Goal: Task Accomplishment & Management: Use online tool/utility

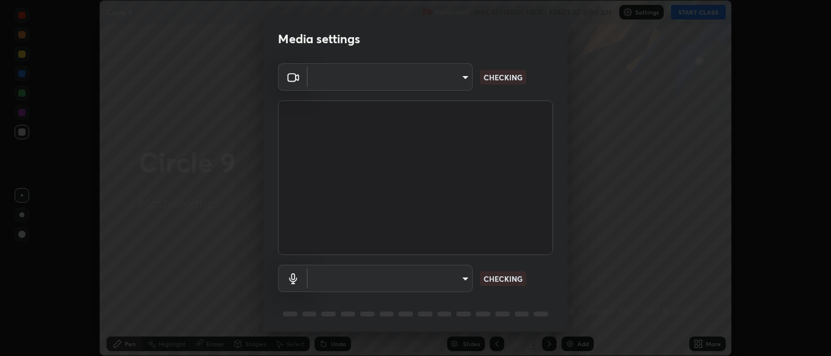
scroll to position [356, 831]
type input "ad6db9ec64aa91bb9d367053e8f3ae0092521a506c05523ccadca3fd020023ed"
type input "7b80235b4ebd2cfdcd00bebac1f1d889fd1e5e45b60eb60e9d309105b6515a8e"
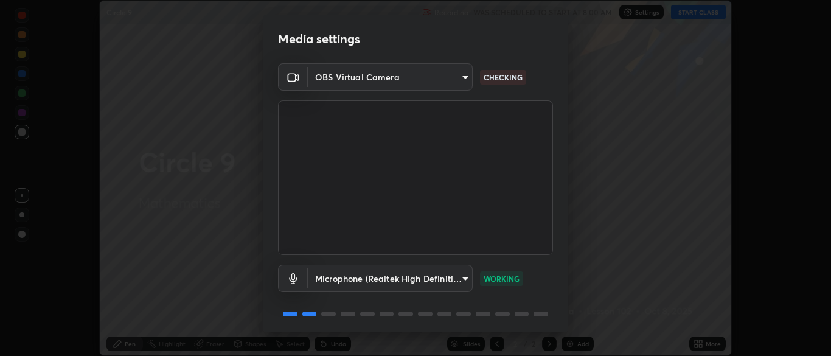
click at [476, 326] on div "Microphone (Realtek High Definition Audio) 7b80235b4ebd2cfdcd00bebac1f1d889fd1e…" at bounding box center [415, 295] width 275 height 81
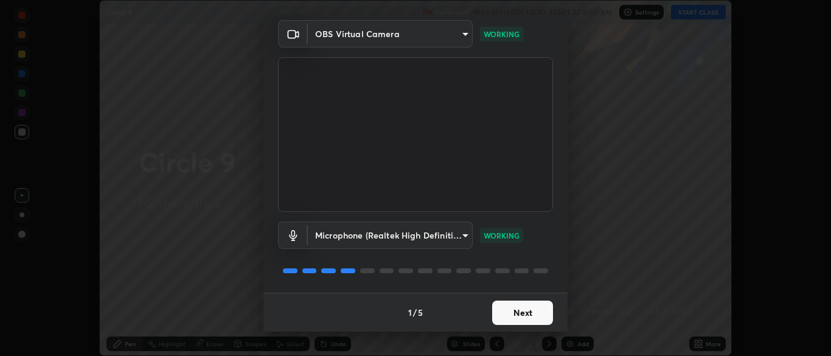
click at [528, 315] on button "Next" at bounding box center [522, 313] width 61 height 24
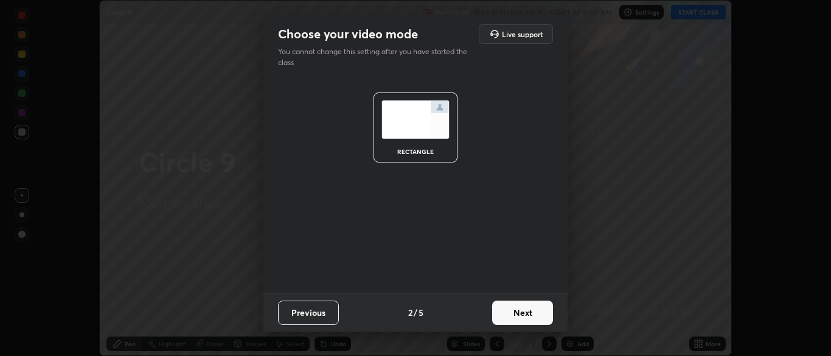
scroll to position [0, 0]
click at [528, 322] on button "Next" at bounding box center [522, 313] width 61 height 24
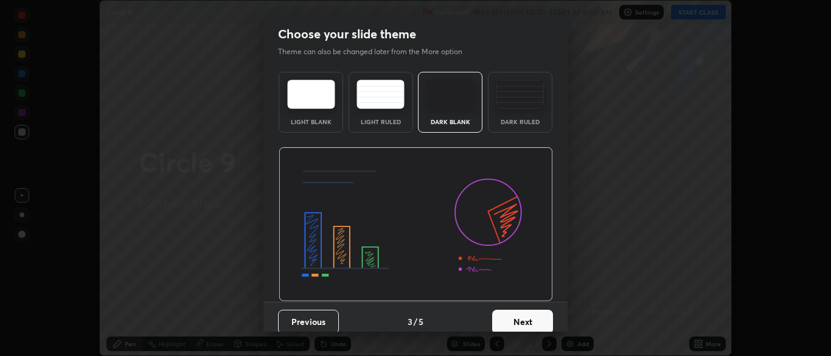
click at [530, 326] on button "Next" at bounding box center [522, 322] width 61 height 24
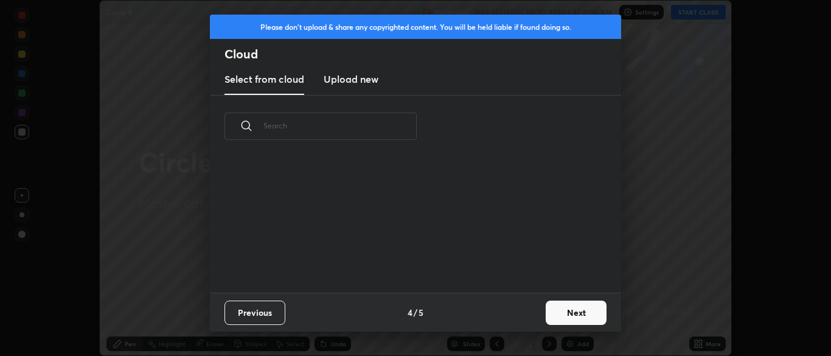
click at [554, 316] on button "Next" at bounding box center [576, 313] width 61 height 24
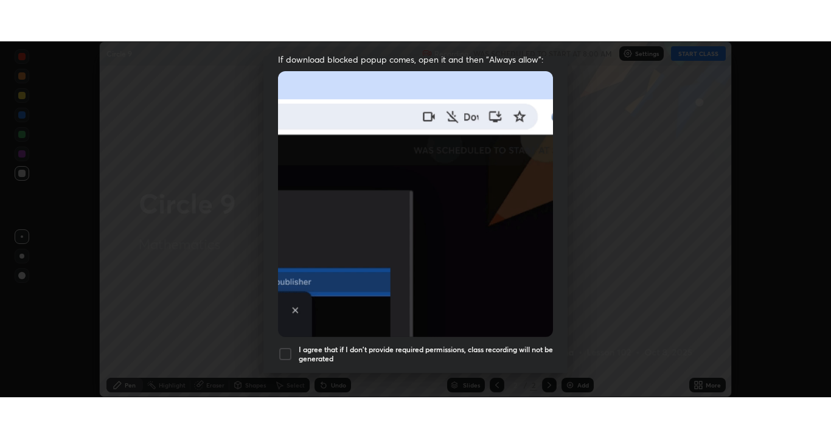
scroll to position [292, 0]
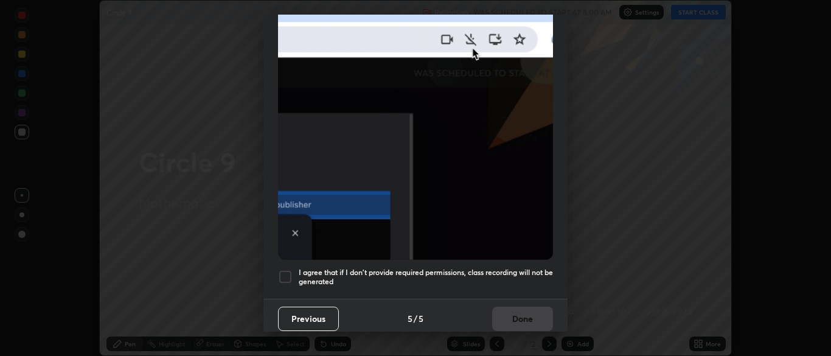
click at [284, 271] on div at bounding box center [285, 277] width 15 height 15
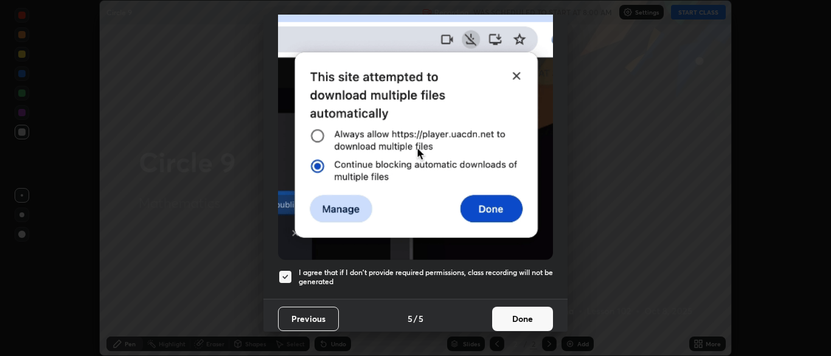
click at [521, 315] on button "Done" at bounding box center [522, 319] width 61 height 24
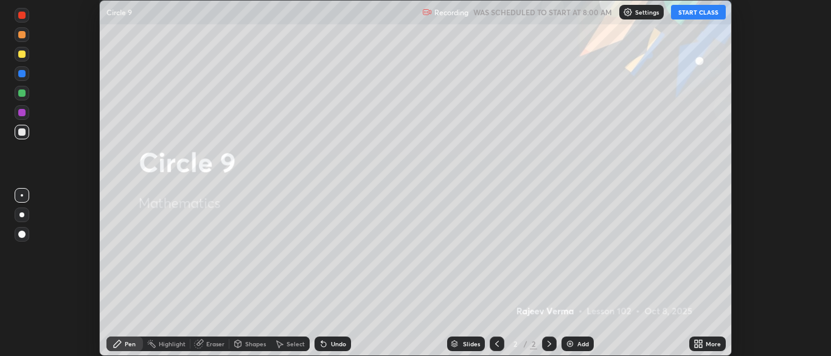
click at [708, 10] on button "START CLASS" at bounding box center [698, 12] width 55 height 15
click at [706, 349] on div "More" at bounding box center [708, 344] width 37 height 15
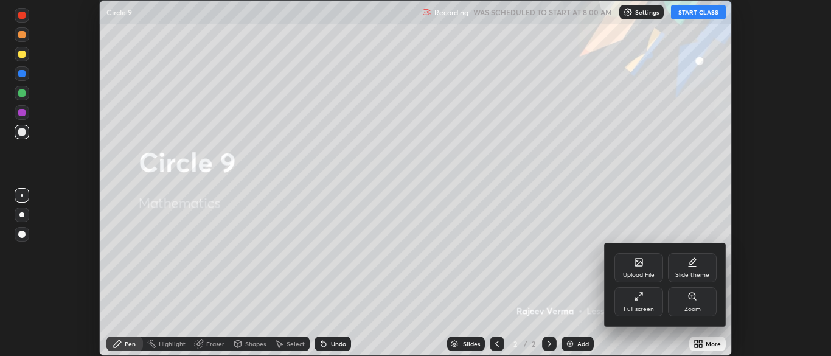
click at [646, 308] on div "Full screen" at bounding box center [639, 309] width 30 height 6
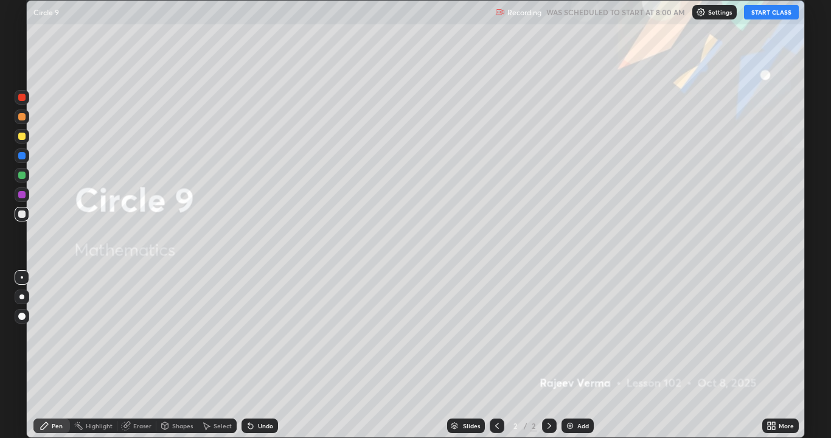
scroll to position [438, 831]
click at [565, 355] on img at bounding box center [570, 426] width 10 height 10
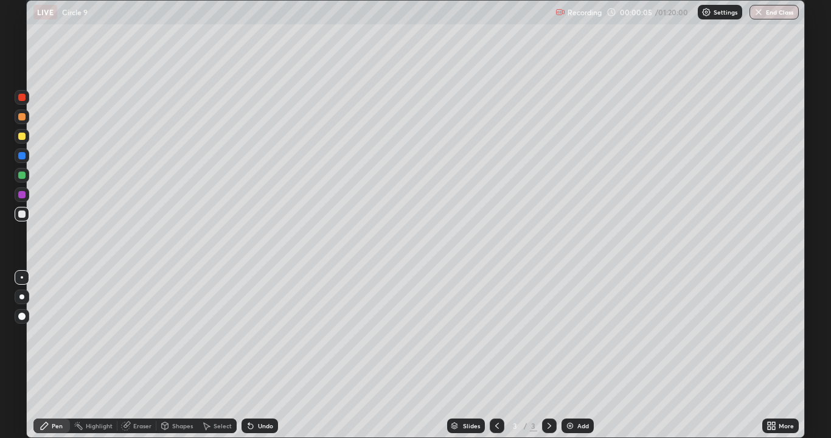
click at [565, 355] on img at bounding box center [570, 426] width 10 height 10
click at [570, 355] on img at bounding box center [570, 426] width 10 height 10
click at [571, 355] on img at bounding box center [570, 426] width 10 height 10
click at [576, 355] on div "Add" at bounding box center [578, 426] width 32 height 15
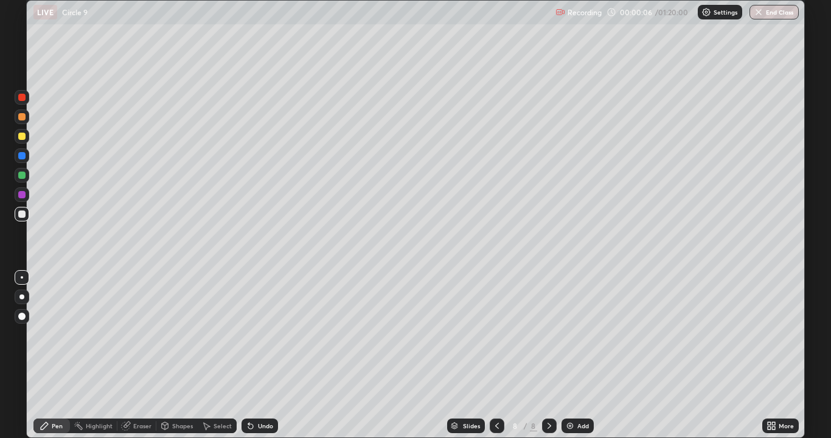
click at [576, 355] on div "Add" at bounding box center [578, 426] width 32 height 15
click at [578, 355] on div "Add" at bounding box center [578, 426] width 32 height 15
click at [496, 355] on icon at bounding box center [497, 426] width 10 height 10
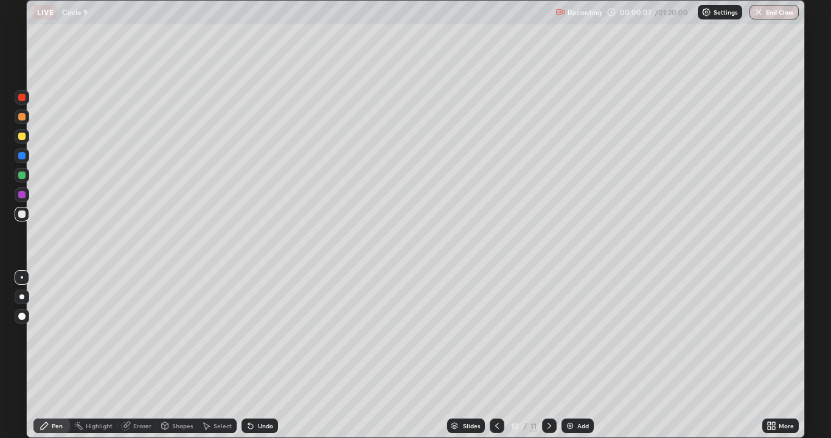
click at [495, 355] on icon at bounding box center [497, 426] width 4 height 6
click at [496, 355] on icon at bounding box center [497, 426] width 10 height 10
click at [494, 355] on icon at bounding box center [497, 426] width 10 height 10
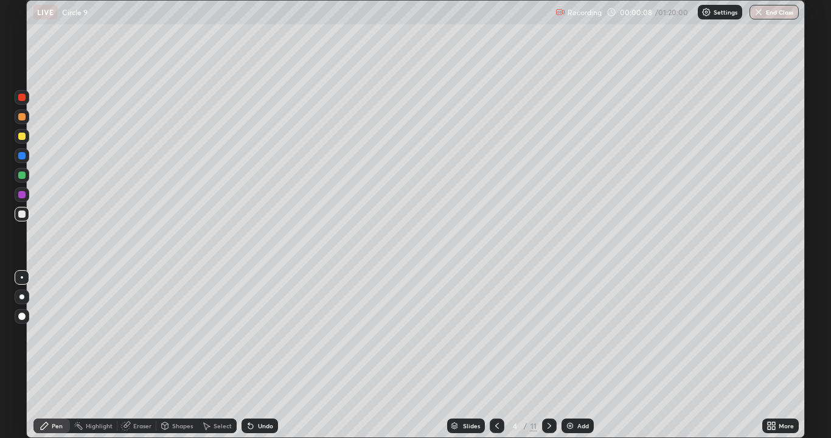
click at [494, 355] on icon at bounding box center [497, 426] width 10 height 10
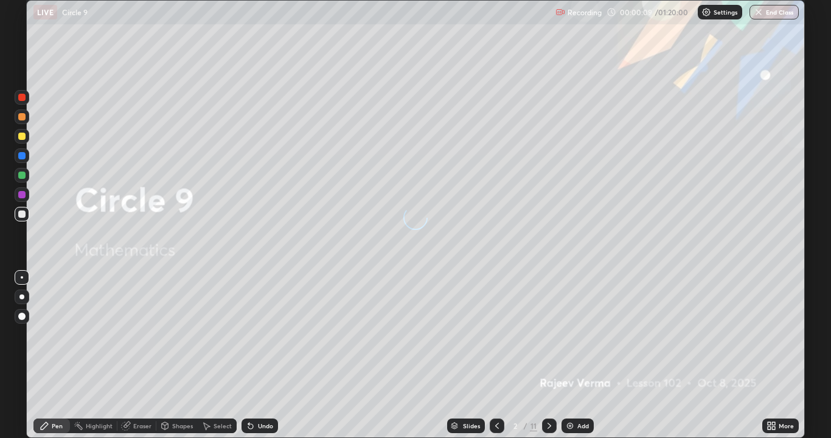
click at [494, 355] on icon at bounding box center [497, 426] width 10 height 10
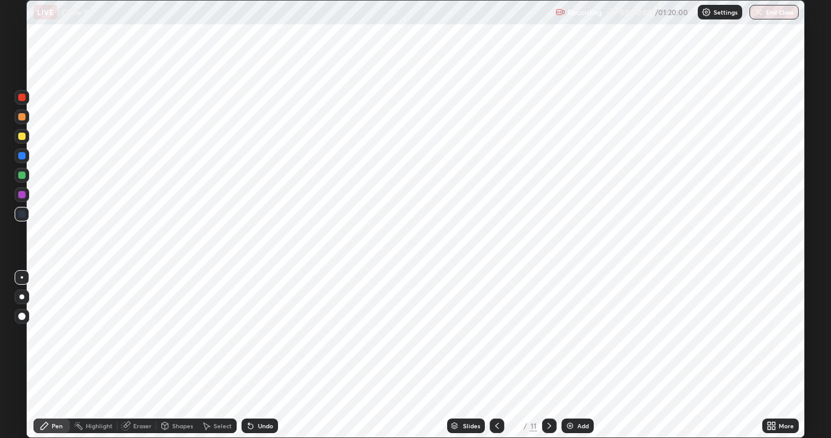
click at [494, 355] on icon at bounding box center [497, 426] width 10 height 10
click at [549, 355] on icon at bounding box center [550, 426] width 10 height 10
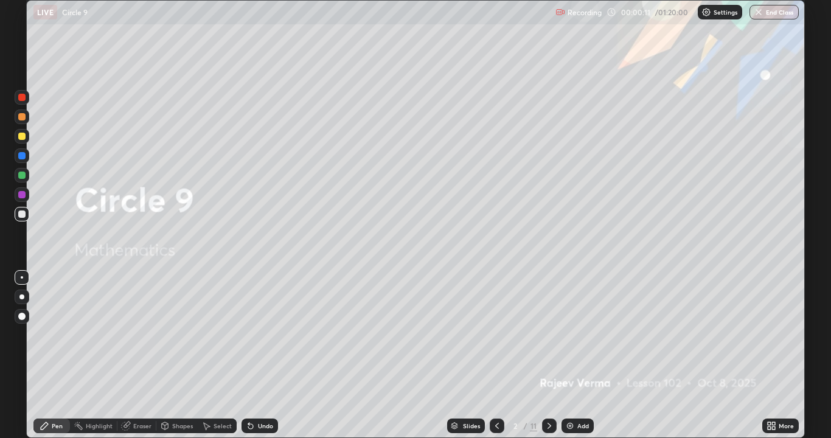
click at [547, 355] on div at bounding box center [549, 426] width 15 height 15
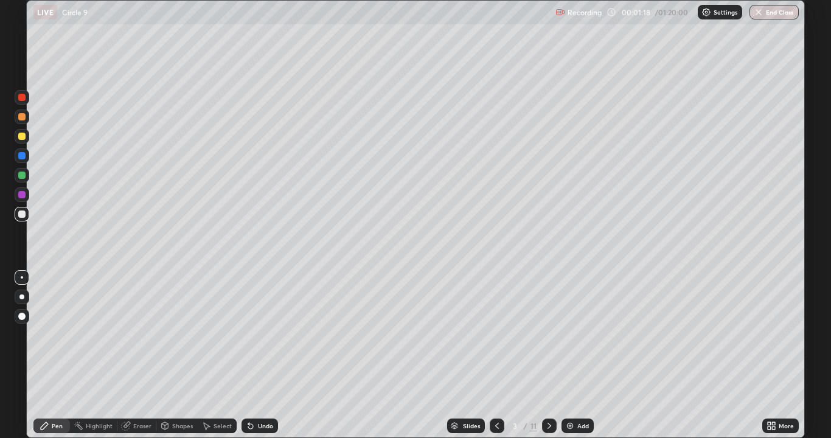
click at [495, 355] on icon at bounding box center [497, 426] width 10 height 10
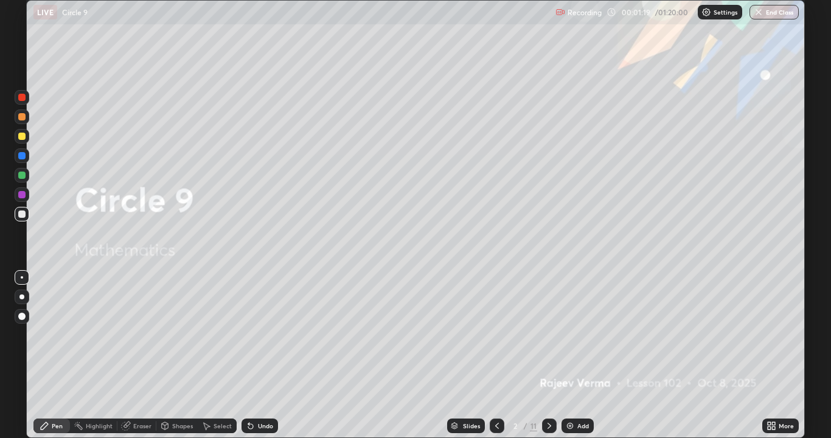
click at [548, 355] on icon at bounding box center [550, 426] width 4 height 6
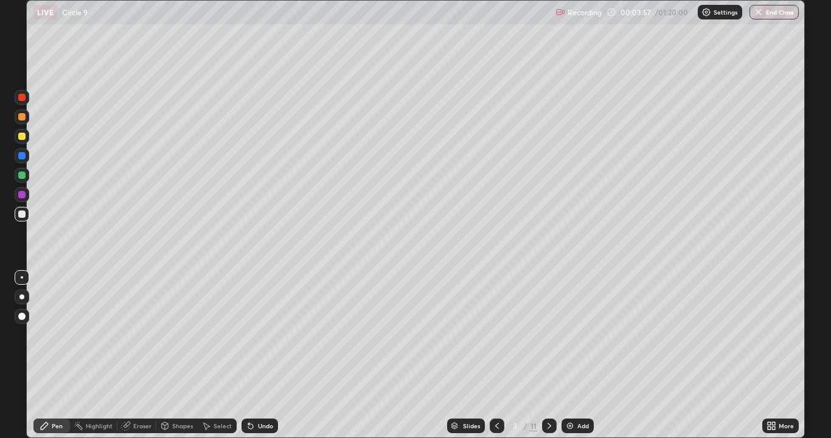
click at [24, 136] on div at bounding box center [21, 136] width 7 height 7
click at [259, 355] on div "Undo" at bounding box center [265, 426] width 15 height 6
click at [261, 355] on div "Undo" at bounding box center [265, 426] width 15 height 6
click at [183, 355] on div "Shapes" at bounding box center [182, 426] width 21 height 6
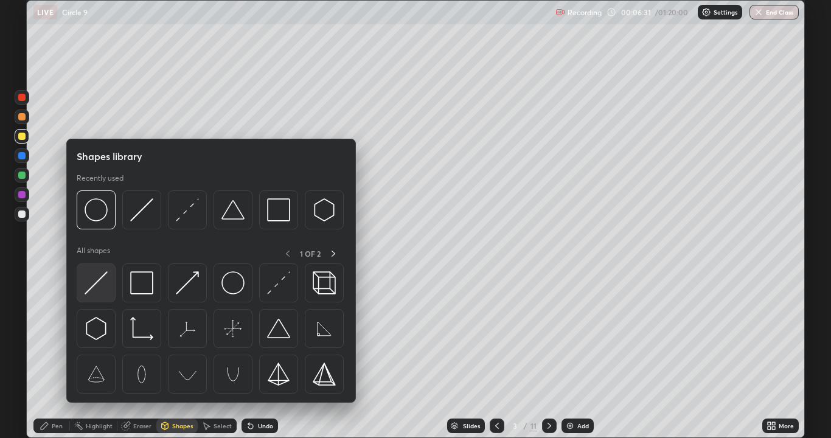
click at [93, 281] on img at bounding box center [96, 282] width 23 height 23
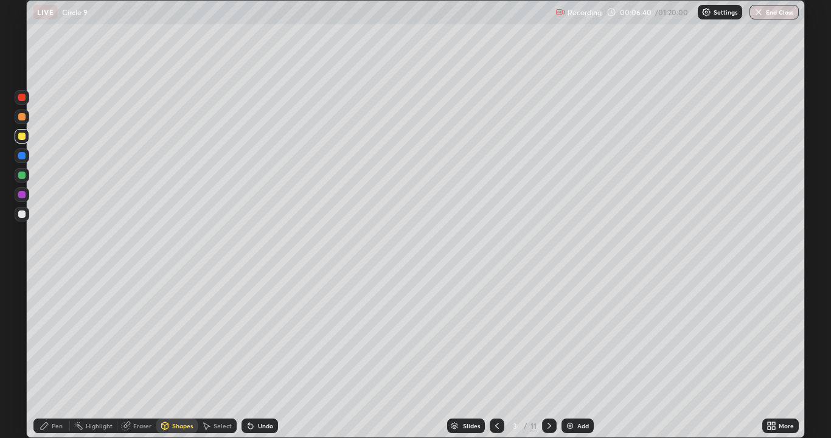
click at [25, 174] on div at bounding box center [21, 175] width 7 height 7
click at [53, 355] on div "Pen" at bounding box center [57, 426] width 11 height 6
click at [272, 355] on div "Undo" at bounding box center [260, 426] width 37 height 15
click at [140, 355] on div "Eraser" at bounding box center [142, 426] width 18 height 6
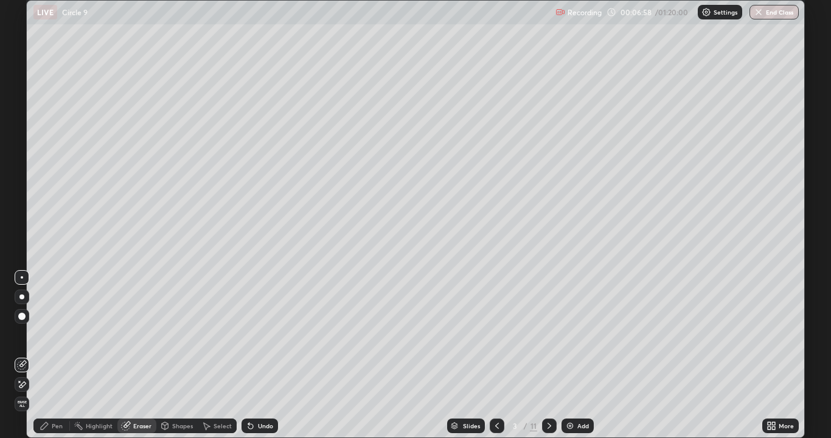
click at [55, 355] on div "Pen" at bounding box center [57, 426] width 11 height 6
click at [146, 355] on div "Eraser" at bounding box center [142, 426] width 18 height 6
click at [179, 355] on div "Shapes" at bounding box center [182, 426] width 21 height 6
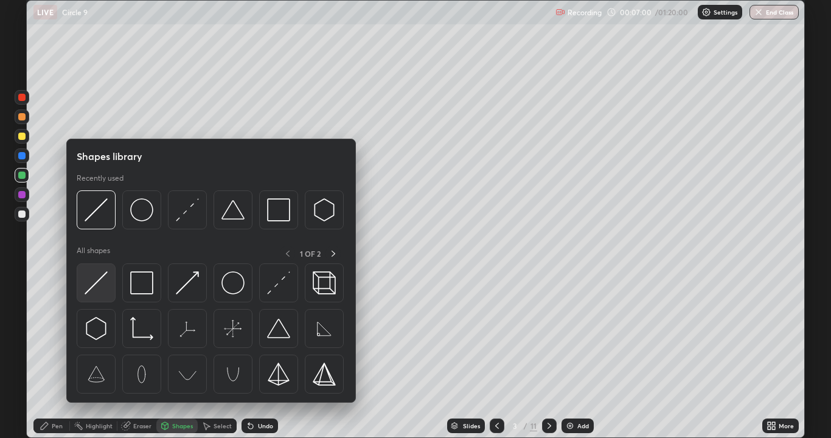
click at [100, 281] on img at bounding box center [96, 282] width 23 height 23
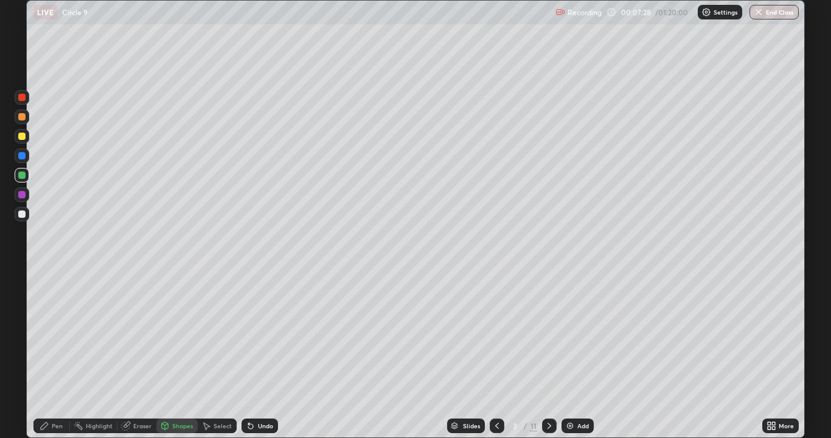
click at [185, 355] on div "Shapes" at bounding box center [182, 426] width 21 height 6
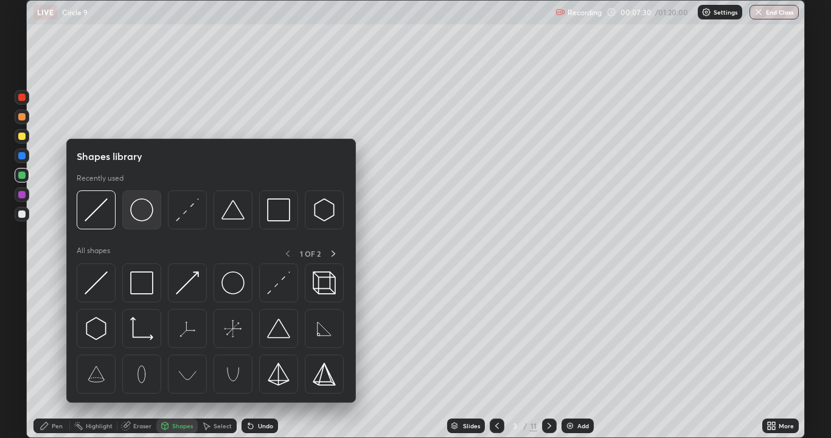
click at [142, 218] on img at bounding box center [141, 209] width 23 height 23
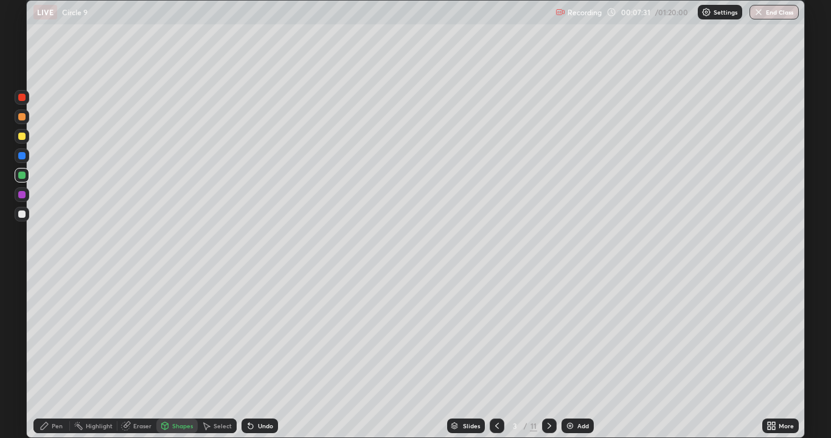
click at [26, 137] on div at bounding box center [22, 136] width 15 height 15
click at [47, 355] on icon at bounding box center [45, 426] width 10 height 10
click at [21, 175] on div at bounding box center [21, 175] width 7 height 7
click at [262, 355] on div "Undo" at bounding box center [265, 426] width 15 height 6
click at [266, 355] on div "Undo" at bounding box center [257, 426] width 41 height 24
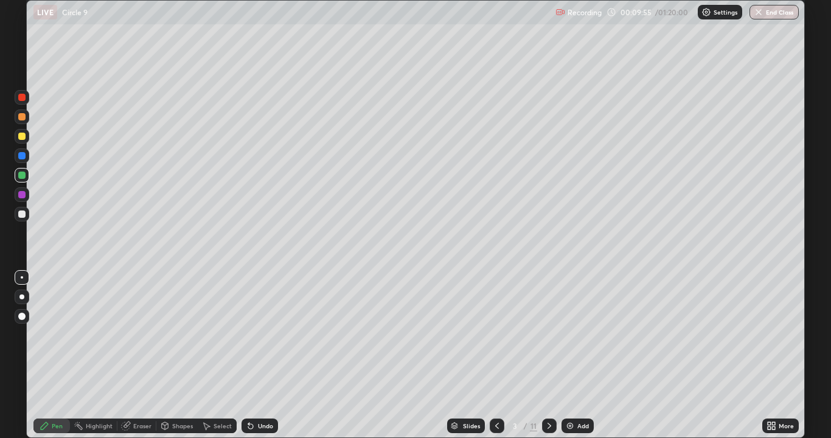
click at [25, 139] on div at bounding box center [22, 136] width 15 height 15
click at [24, 177] on div at bounding box center [21, 175] width 7 height 7
click at [137, 355] on div "Eraser" at bounding box center [142, 426] width 18 height 6
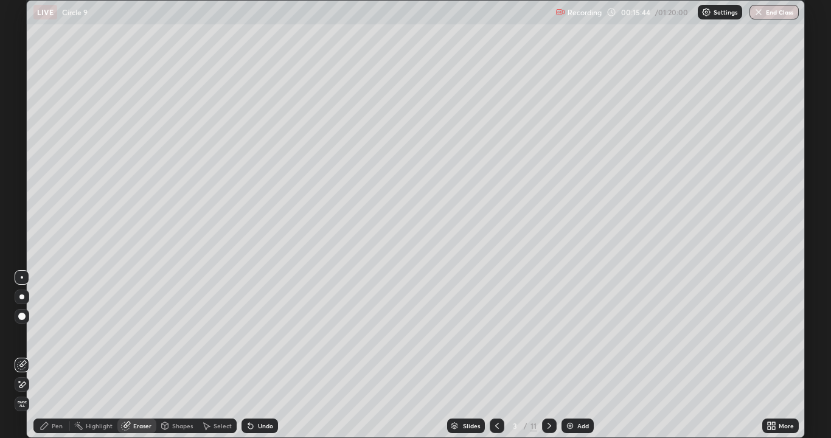
click at [19, 355] on icon at bounding box center [19, 381] width 1 height 1
click at [53, 355] on div "Pen" at bounding box center [57, 426] width 11 height 6
click at [19, 214] on div at bounding box center [21, 214] width 7 height 7
click at [25, 136] on div at bounding box center [21, 136] width 7 height 7
click at [553, 355] on icon at bounding box center [550, 426] width 10 height 10
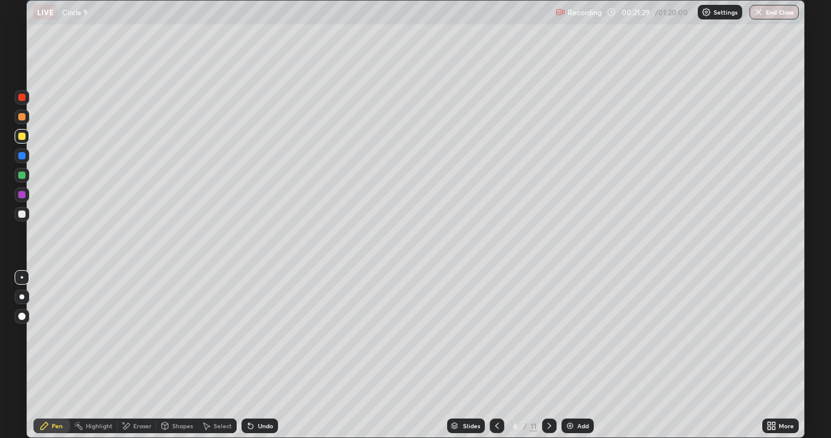
click at [187, 355] on div "Shapes" at bounding box center [182, 426] width 21 height 6
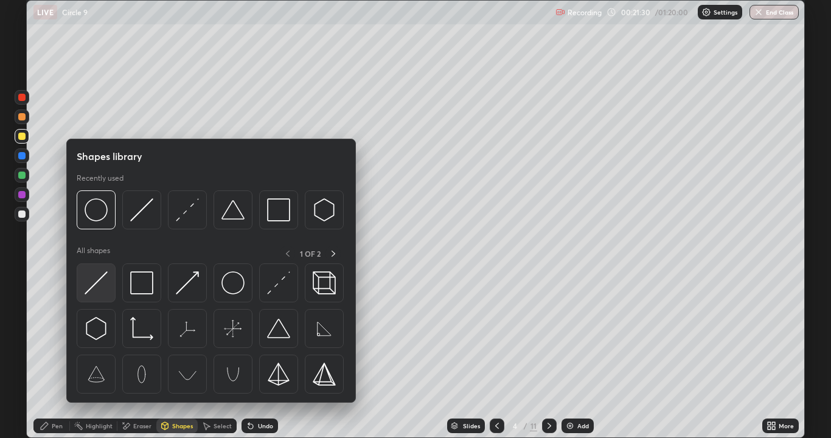
click at [104, 281] on img at bounding box center [96, 282] width 23 height 23
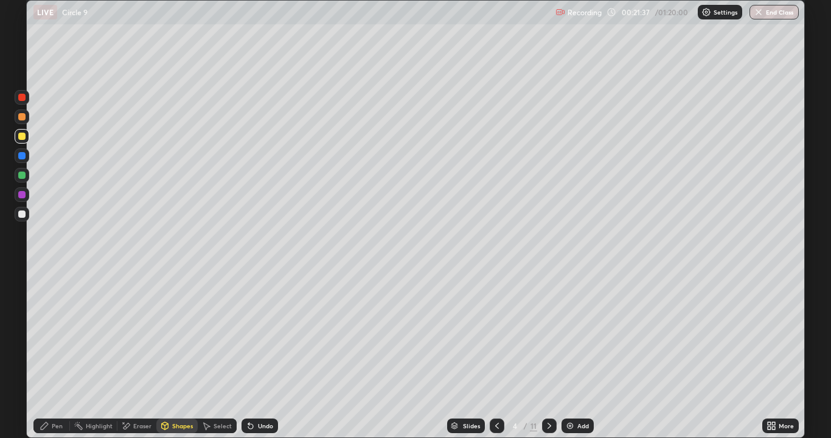
click at [54, 355] on div "Pen" at bounding box center [51, 426] width 37 height 15
click at [177, 355] on div "Shapes" at bounding box center [182, 426] width 21 height 6
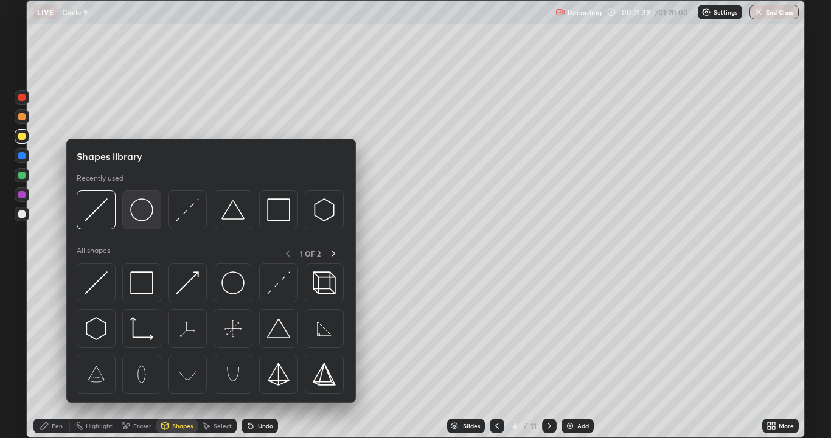
click at [146, 217] on img at bounding box center [141, 209] width 23 height 23
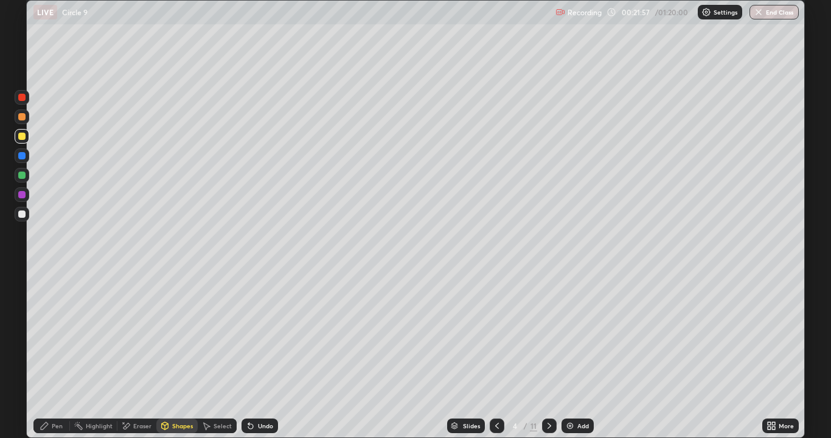
click at [58, 355] on div "Pen" at bounding box center [57, 426] width 11 height 6
click at [24, 176] on div at bounding box center [21, 175] width 7 height 7
click at [19, 214] on div at bounding box center [21, 214] width 7 height 7
click at [24, 173] on div at bounding box center [21, 175] width 7 height 7
click at [25, 173] on div at bounding box center [21, 175] width 7 height 7
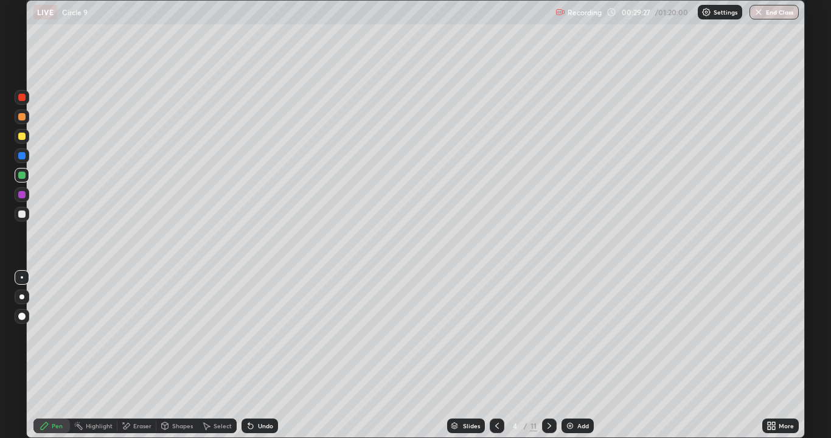
click at [551, 355] on icon at bounding box center [550, 426] width 10 height 10
click at [495, 355] on icon at bounding box center [497, 426] width 4 height 6
click at [548, 355] on icon at bounding box center [550, 426] width 10 height 10
click at [23, 137] on div at bounding box center [21, 136] width 7 height 7
click at [23, 117] on div at bounding box center [21, 116] width 7 height 7
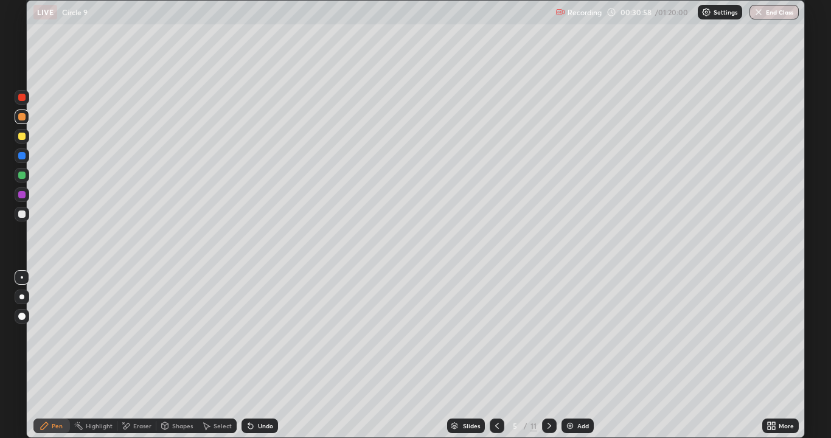
click at [261, 355] on div "Undo" at bounding box center [265, 426] width 15 height 6
click at [260, 355] on div "Undo" at bounding box center [265, 426] width 15 height 6
click at [265, 355] on div "Undo" at bounding box center [265, 426] width 15 height 6
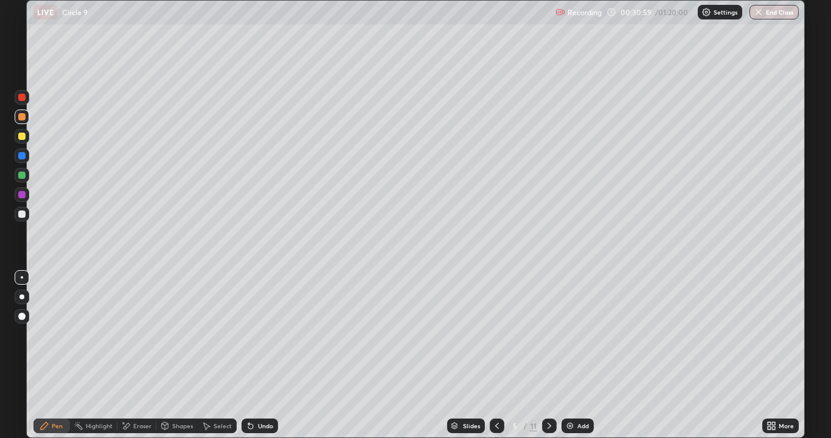
click at [265, 355] on div "Undo" at bounding box center [265, 426] width 15 height 6
click at [259, 355] on div "Undo" at bounding box center [265, 426] width 15 height 6
click at [258, 355] on div "Undo" at bounding box center [265, 426] width 15 height 6
click at [23, 212] on div at bounding box center [21, 214] width 7 height 7
click at [187, 355] on div "Shapes" at bounding box center [182, 426] width 21 height 6
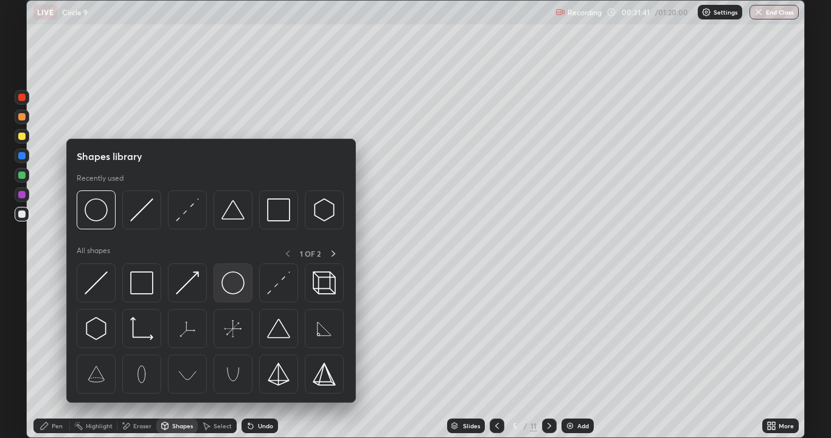
click at [228, 288] on img at bounding box center [233, 282] width 23 height 23
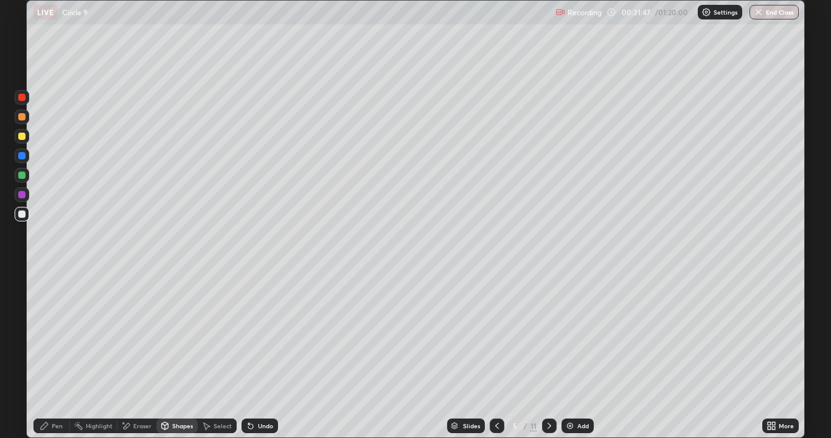
click at [57, 355] on div "Pen" at bounding box center [51, 426] width 37 height 24
click at [24, 173] on div at bounding box center [21, 175] width 7 height 7
click at [176, 355] on div "Shapes" at bounding box center [182, 426] width 21 height 6
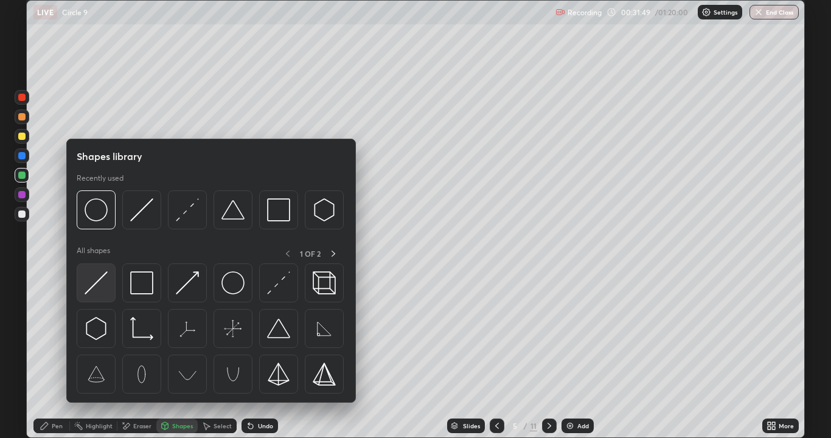
click at [99, 279] on img at bounding box center [96, 282] width 23 height 23
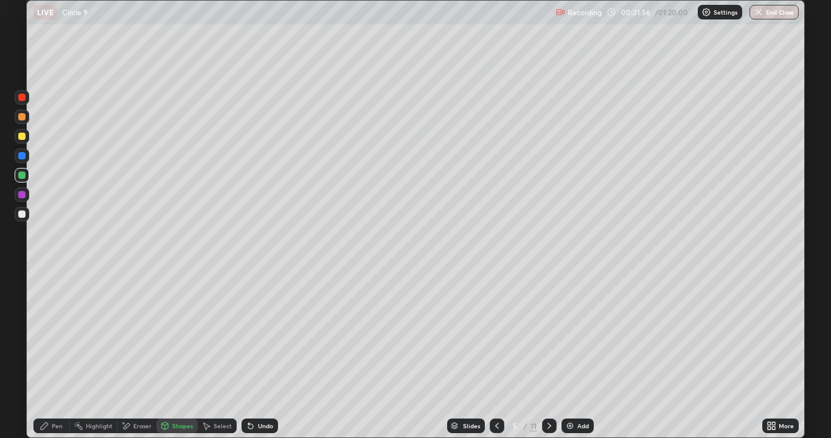
click at [62, 355] on div "Pen" at bounding box center [57, 426] width 11 height 6
click at [21, 215] on div at bounding box center [21, 214] width 7 height 7
click at [50, 355] on div "Pen" at bounding box center [51, 426] width 37 height 15
click at [22, 137] on div at bounding box center [21, 136] width 7 height 7
click at [22, 175] on div at bounding box center [21, 175] width 7 height 7
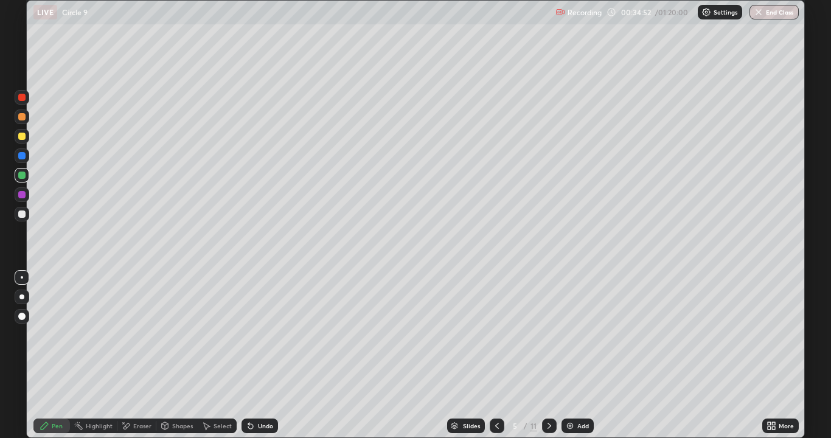
click at [258, 355] on div "Undo" at bounding box center [265, 426] width 15 height 6
click at [23, 215] on div at bounding box center [21, 214] width 7 height 7
click at [21, 136] on div at bounding box center [21, 136] width 7 height 7
click at [553, 355] on icon at bounding box center [550, 426] width 10 height 10
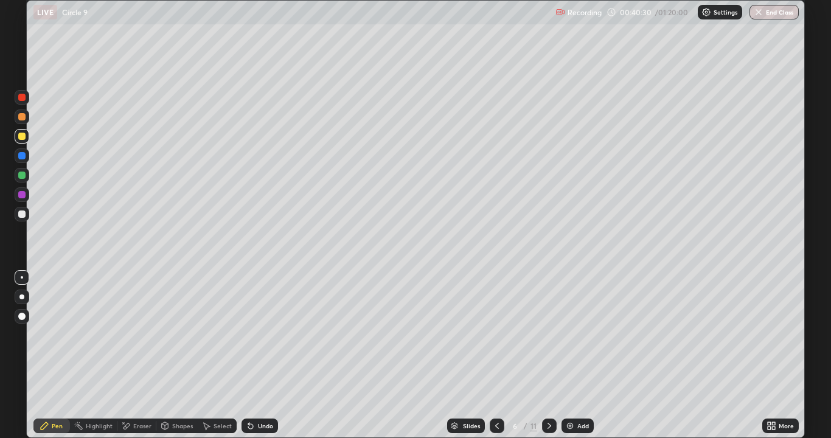
click at [21, 134] on div at bounding box center [21, 136] width 7 height 7
click at [24, 175] on div at bounding box center [21, 175] width 7 height 7
click at [176, 355] on div "Shapes" at bounding box center [182, 426] width 21 height 6
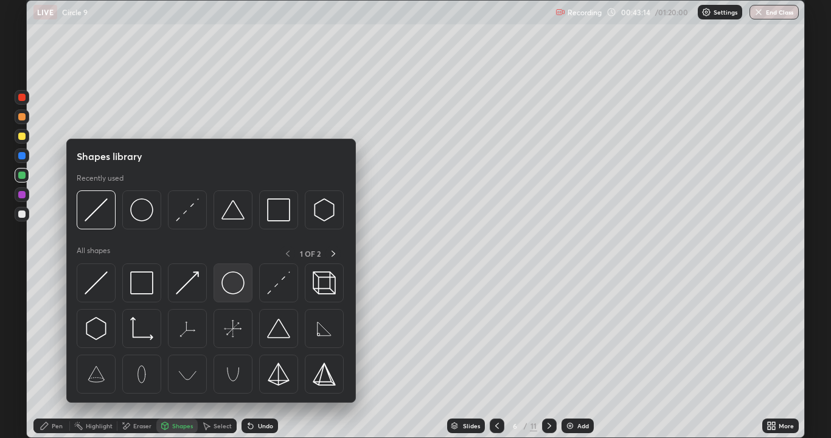
click at [225, 287] on img at bounding box center [233, 282] width 23 height 23
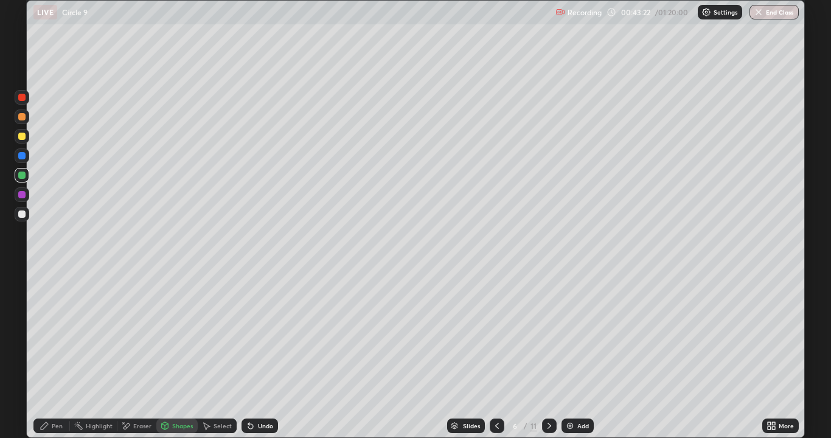
click at [57, 355] on div "Pen" at bounding box center [51, 426] width 37 height 15
click at [20, 217] on div at bounding box center [21, 214] width 7 height 7
click at [22, 138] on div at bounding box center [21, 136] width 7 height 7
click at [262, 355] on div "Undo" at bounding box center [265, 426] width 15 height 6
click at [259, 355] on div "Undo" at bounding box center [260, 426] width 37 height 15
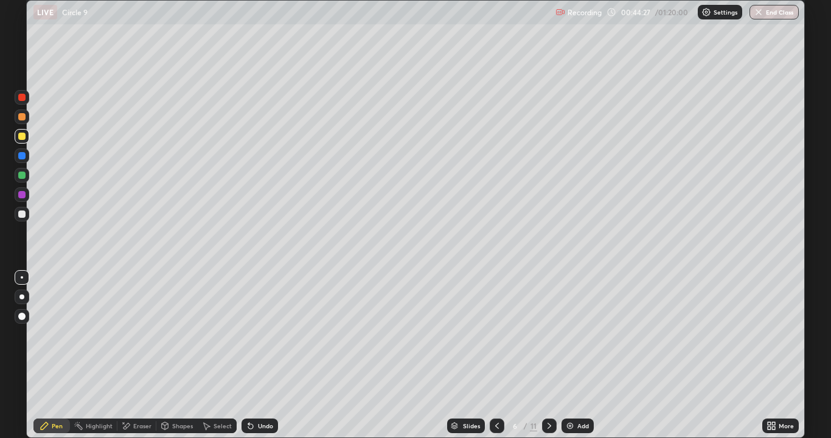
click at [259, 355] on div "Undo" at bounding box center [260, 426] width 37 height 15
click at [556, 355] on div "Slides 6 / 11 Add" at bounding box center [520, 426] width 484 height 24
click at [553, 355] on icon at bounding box center [550, 426] width 10 height 10
click at [21, 116] on div at bounding box center [21, 116] width 7 height 7
click at [185, 355] on div "Shapes" at bounding box center [182, 426] width 21 height 6
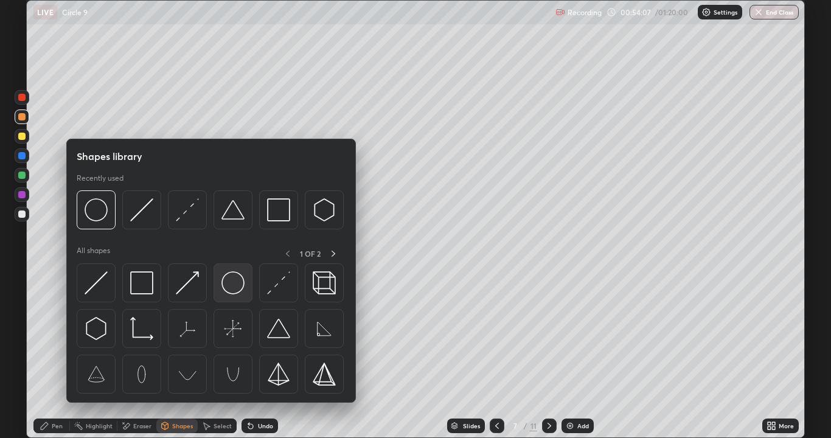
click at [238, 290] on img at bounding box center [233, 282] width 23 height 23
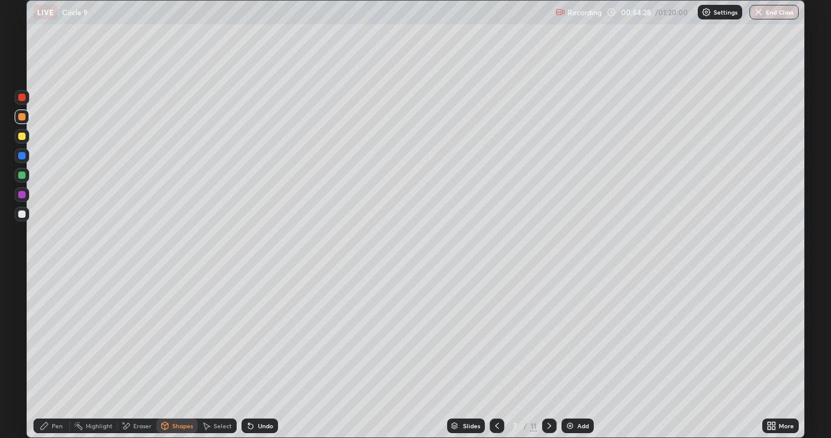
click at [21, 176] on div at bounding box center [21, 175] width 7 height 7
click at [54, 355] on div "Pen" at bounding box center [57, 426] width 11 height 6
click at [129, 355] on icon at bounding box center [126, 426] width 10 height 10
click at [23, 355] on div at bounding box center [22, 364] width 15 height 19
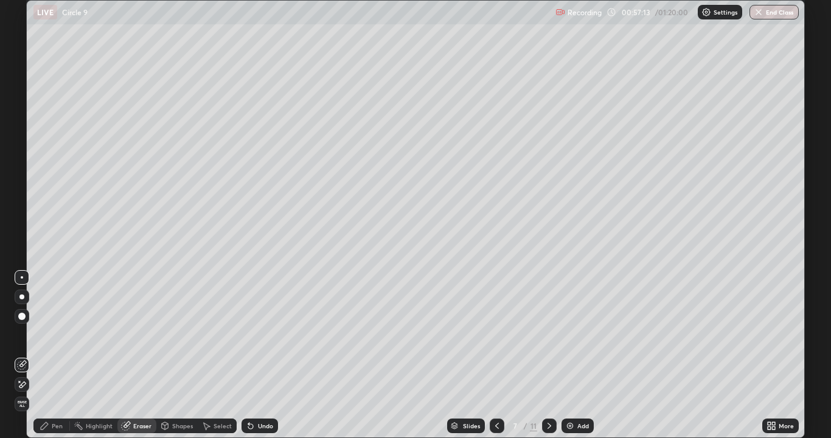
click at [52, 355] on div "Pen" at bounding box center [57, 426] width 11 height 6
click at [139, 355] on div "Eraser" at bounding box center [142, 426] width 18 height 6
click at [49, 355] on icon at bounding box center [45, 426] width 10 height 10
click at [551, 355] on div at bounding box center [549, 426] width 15 height 15
click at [278, 355] on div "Slides 8 / 11 Add" at bounding box center [520, 426] width 484 height 24
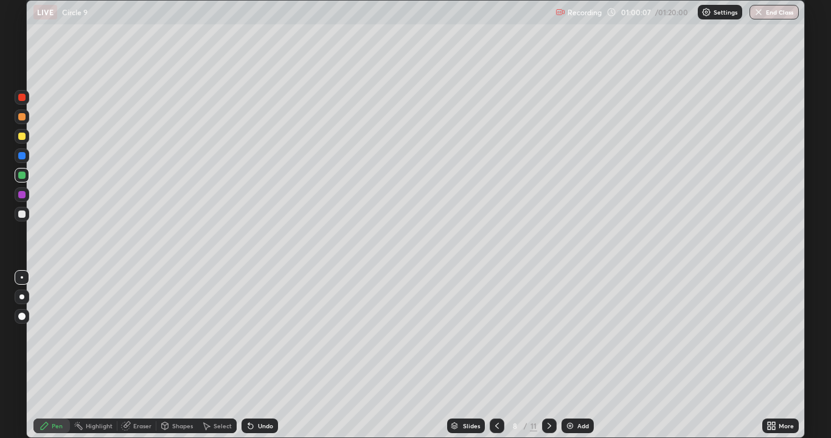
click at [268, 355] on div "Undo" at bounding box center [260, 426] width 37 height 15
click at [265, 355] on div "Undo" at bounding box center [265, 426] width 15 height 6
click at [263, 355] on div "Undo" at bounding box center [265, 426] width 15 height 6
click at [254, 355] on icon at bounding box center [251, 426] width 10 height 10
click at [21, 212] on div at bounding box center [21, 214] width 7 height 7
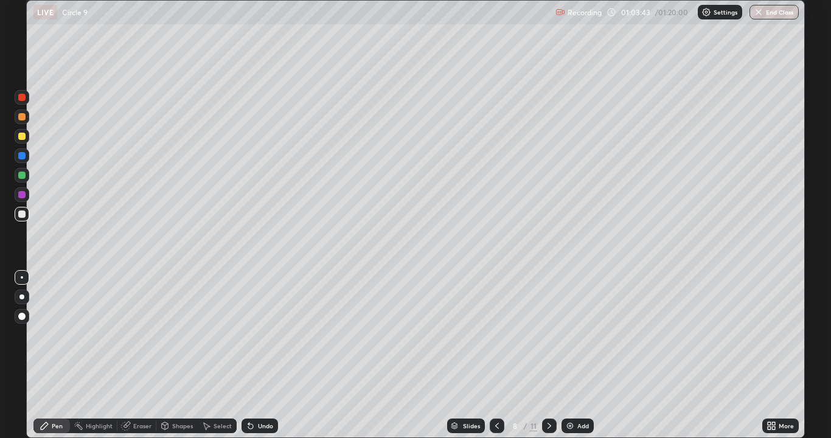
click at [23, 141] on div at bounding box center [22, 136] width 15 height 15
click at [261, 355] on div "Undo" at bounding box center [265, 426] width 15 height 6
click at [258, 355] on div "Undo" at bounding box center [260, 426] width 37 height 15
click at [255, 355] on div "Undo" at bounding box center [260, 426] width 37 height 15
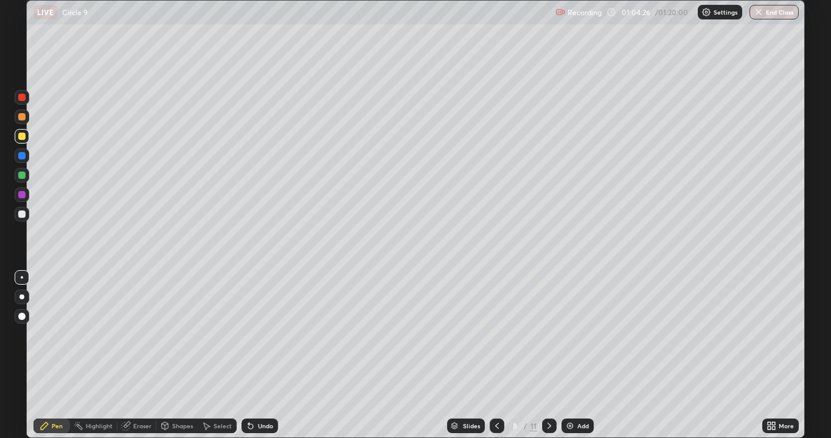
click at [248, 355] on icon at bounding box center [251, 426] width 10 height 10
click at [554, 355] on div at bounding box center [549, 426] width 15 height 15
click at [24, 119] on div at bounding box center [21, 116] width 7 height 7
click at [27, 138] on div at bounding box center [22, 136] width 15 height 15
click at [18, 175] on div at bounding box center [22, 175] width 15 height 15
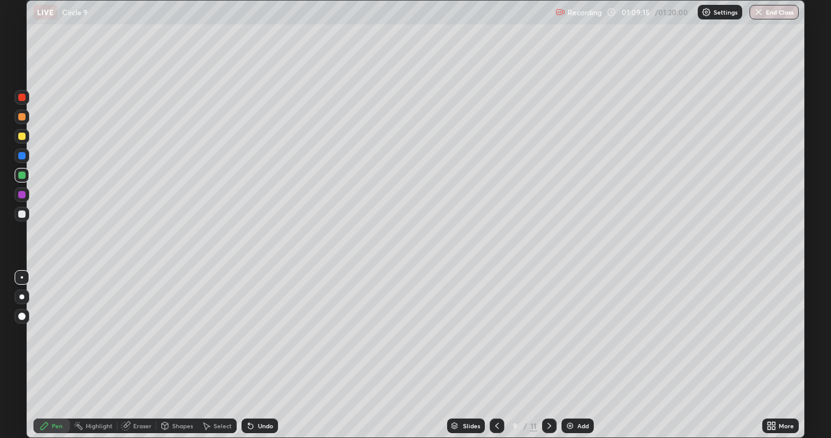
click at [189, 355] on div "Shapes" at bounding box center [182, 426] width 21 height 6
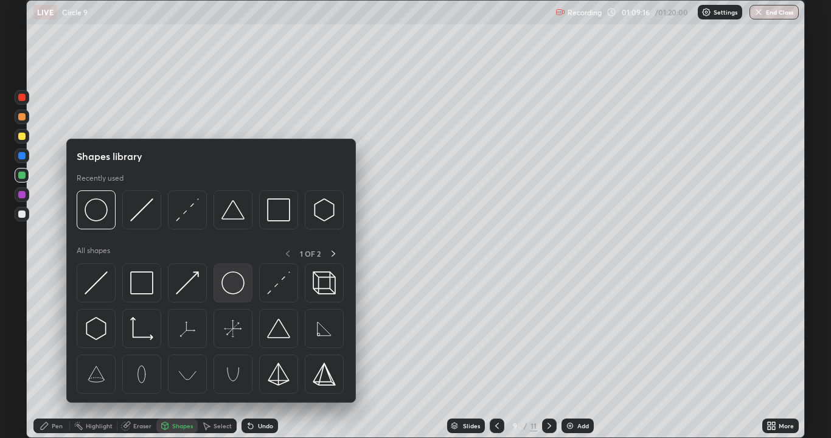
click at [231, 287] on img at bounding box center [233, 282] width 23 height 23
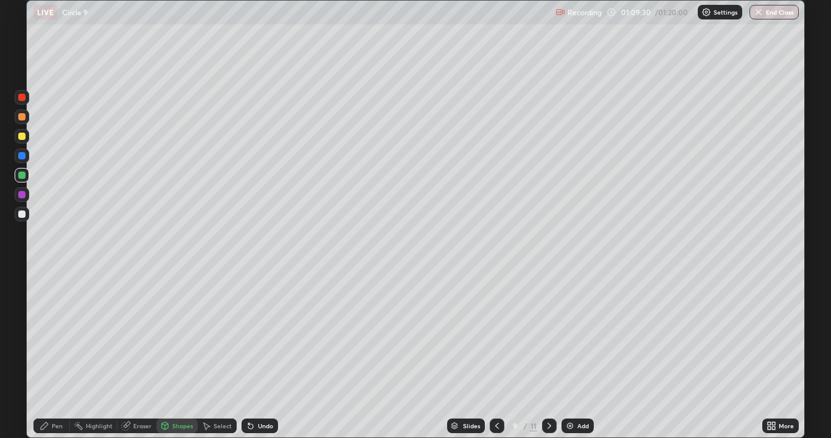
click at [47, 355] on icon at bounding box center [44, 425] width 7 height 7
click at [24, 218] on div at bounding box center [22, 214] width 15 height 15
click at [21, 136] on div at bounding box center [21, 136] width 7 height 7
click at [22, 177] on div at bounding box center [21, 175] width 7 height 7
click at [27, 215] on div at bounding box center [22, 214] width 15 height 15
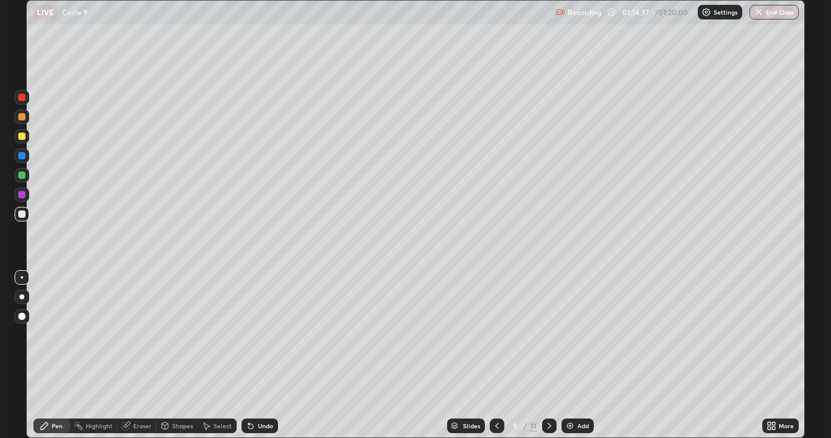
click at [21, 119] on div at bounding box center [21, 116] width 7 height 7
click at [22, 175] on div at bounding box center [21, 175] width 7 height 7
click at [24, 214] on div at bounding box center [21, 214] width 7 height 7
click at [774, 18] on button "End Class" at bounding box center [775, 12] width 48 height 15
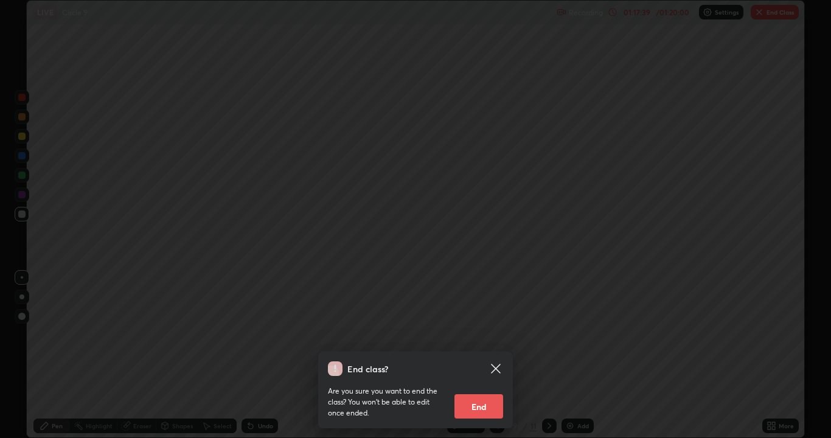
click at [491, 355] on button "End" at bounding box center [479, 406] width 49 height 24
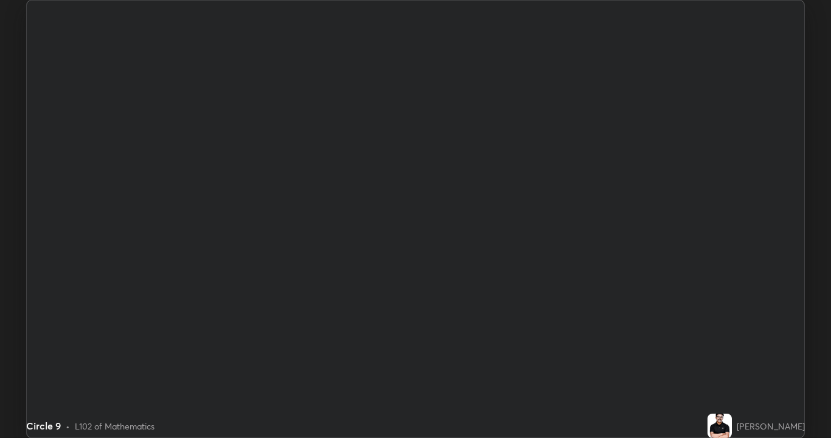
click at [485, 355] on div at bounding box center [415, 219] width 831 height 438
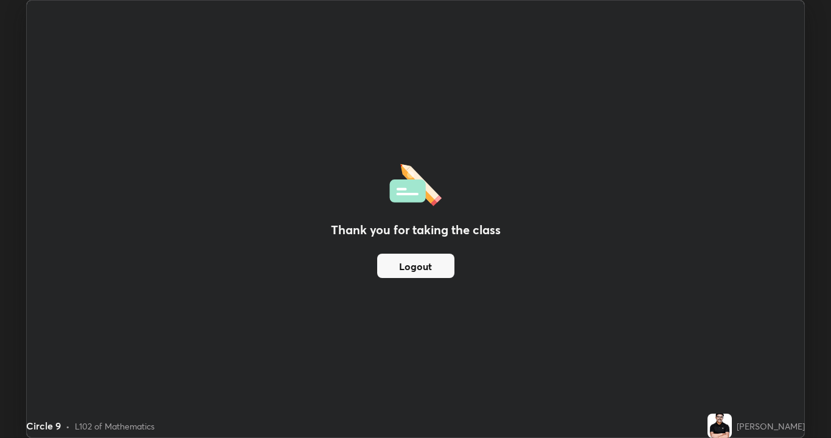
click at [408, 269] on button "Logout" at bounding box center [415, 266] width 77 height 24
